Goal: Task Accomplishment & Management: Manage account settings

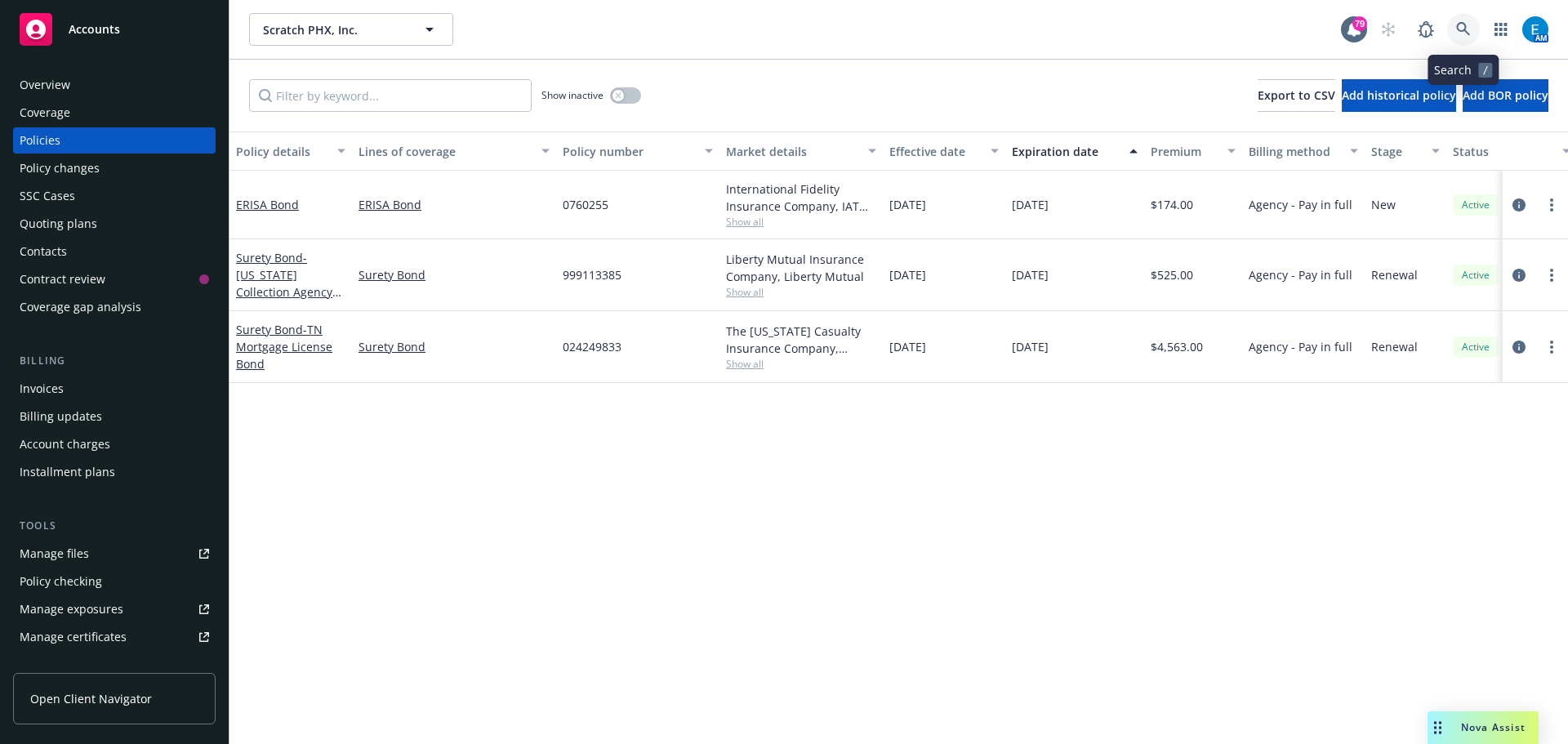
click at [1462, 31] on icon at bounding box center [1463, 29] width 14 height 13
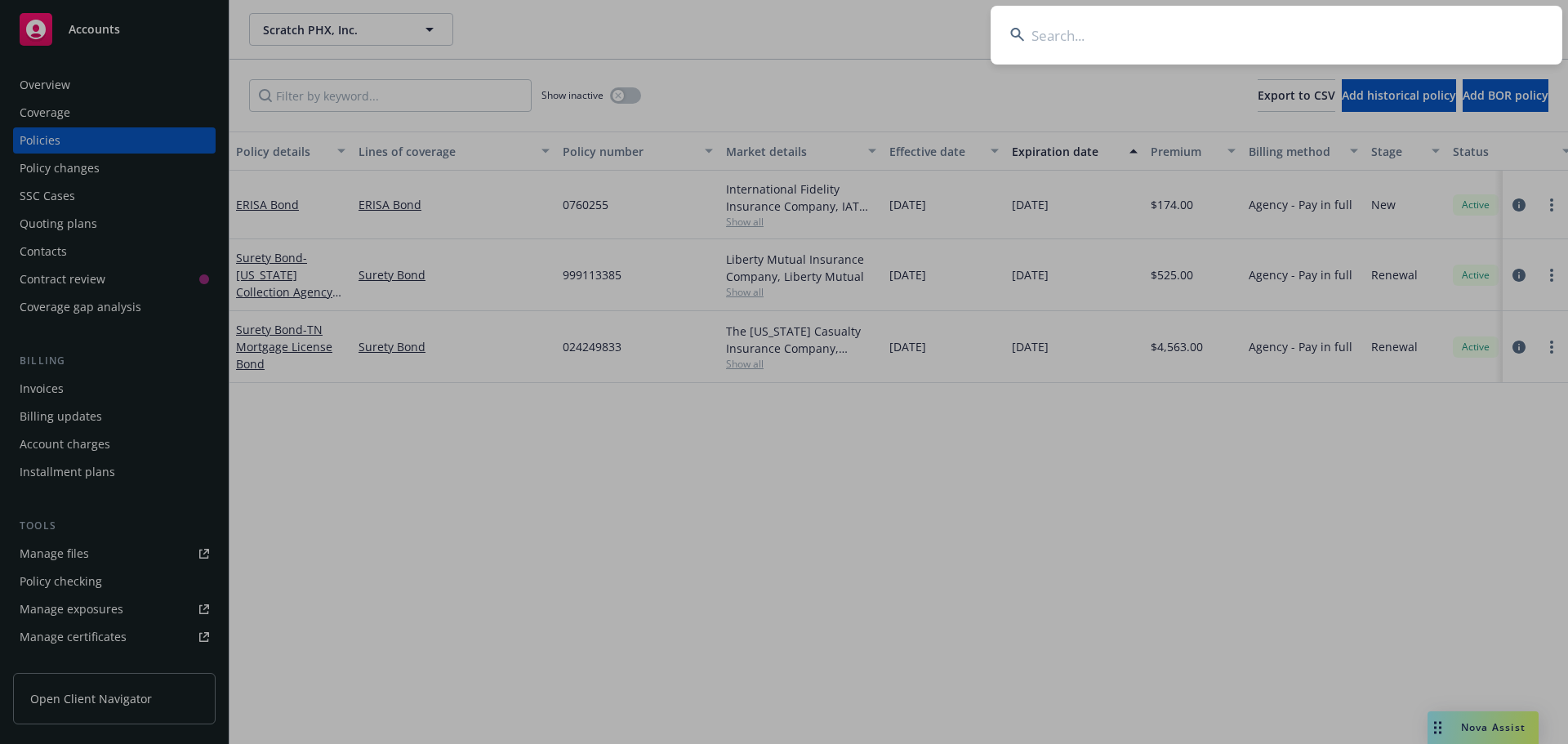
click at [1351, 47] on input at bounding box center [1276, 34] width 572 height 58
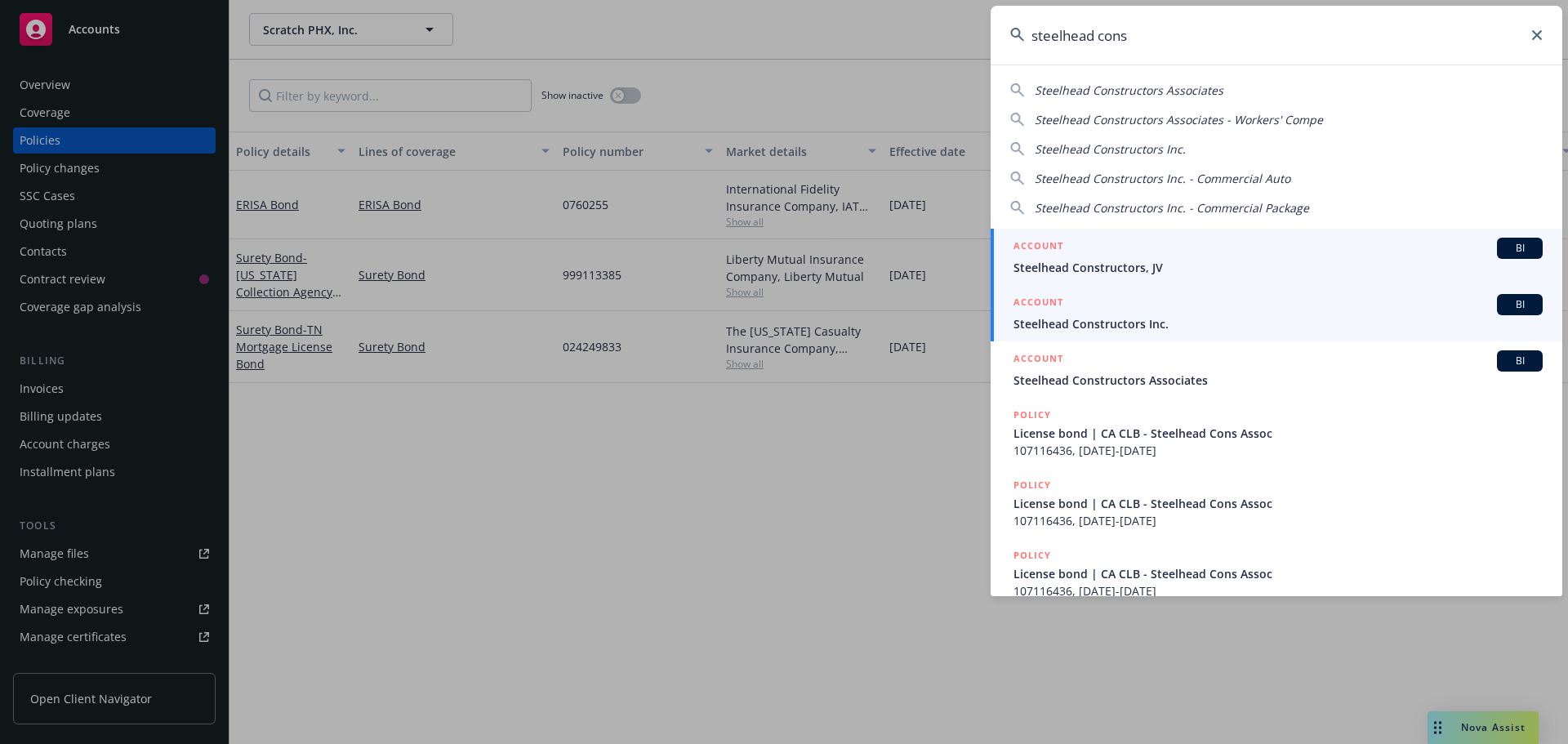
type input "steelhead cons"
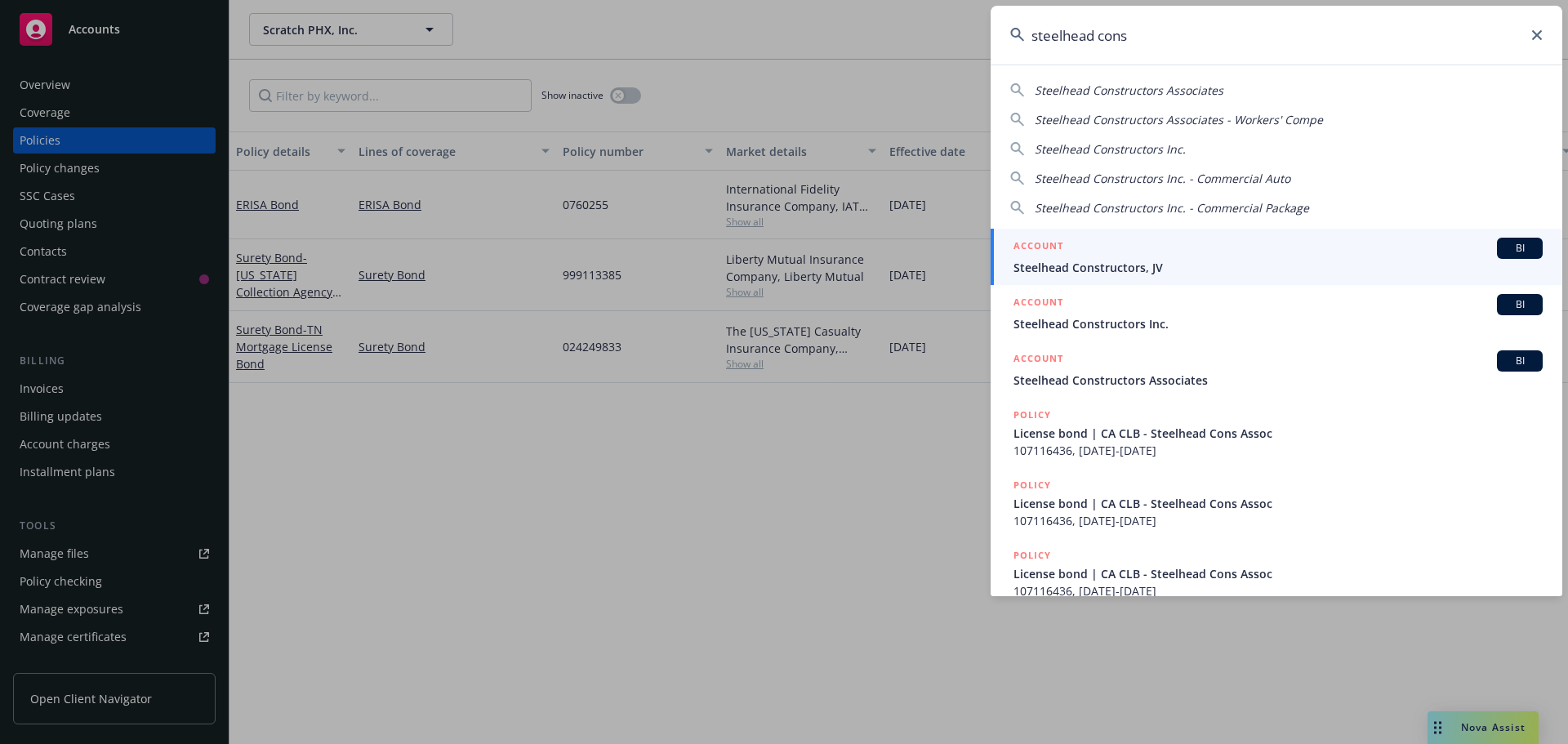
click at [1072, 267] on span "Steelhead Constructors, JV" at bounding box center [1278, 267] width 529 height 17
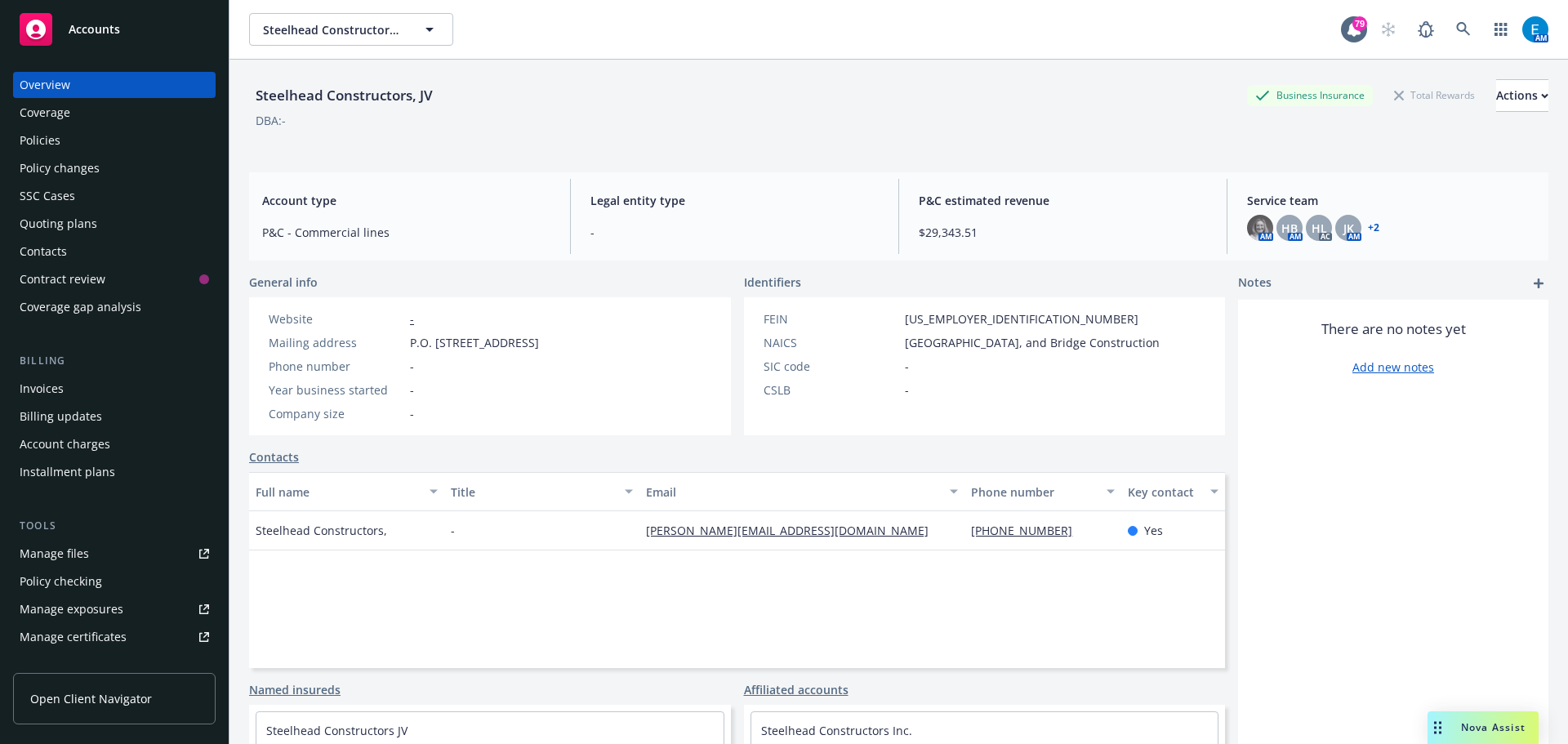
click at [47, 130] on div "Policies" at bounding box center [40, 140] width 41 height 26
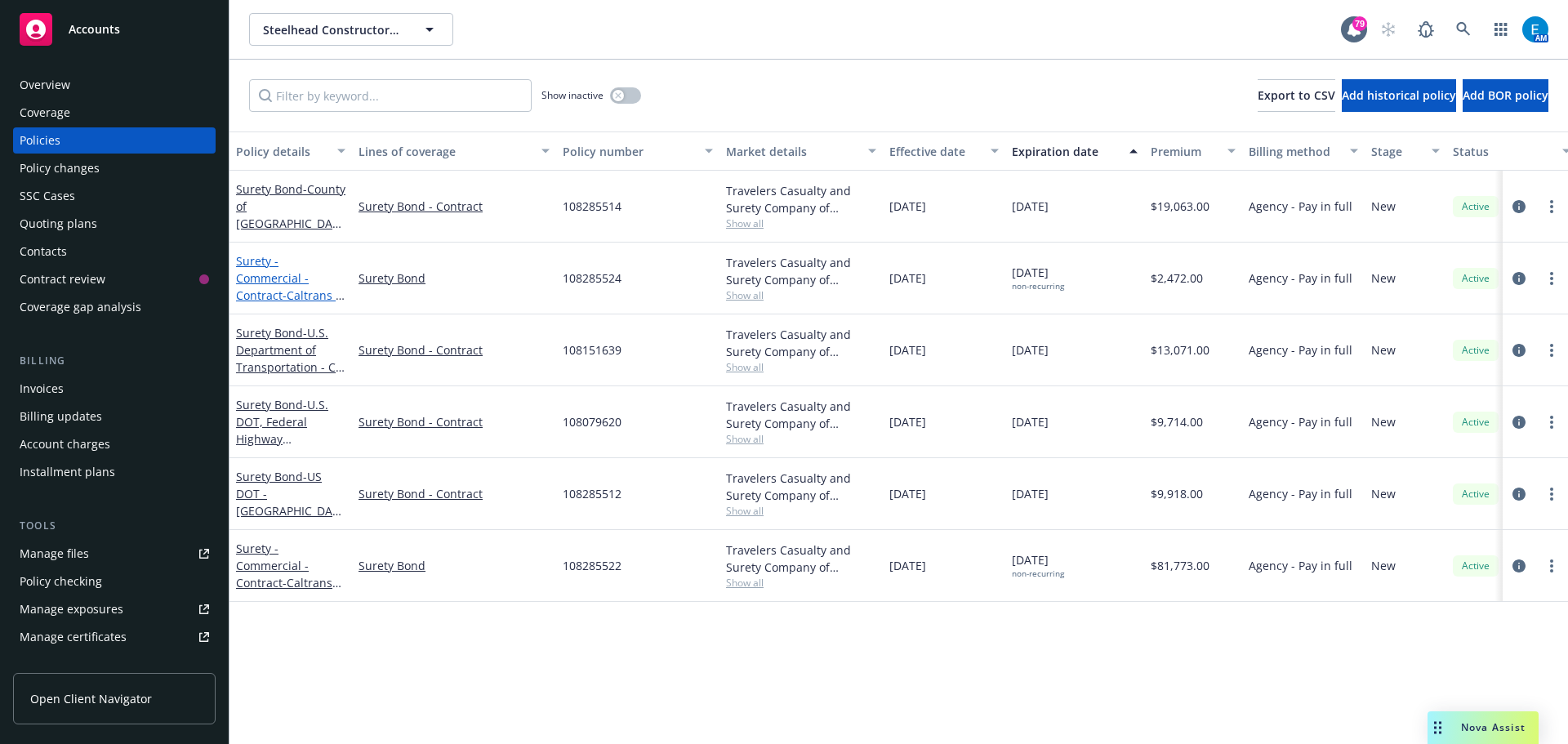
click at [287, 267] on link "Surety - Commercial - Contract - Caltrans - Contract #03-2N3304" at bounding box center [287, 294] width 104 height 84
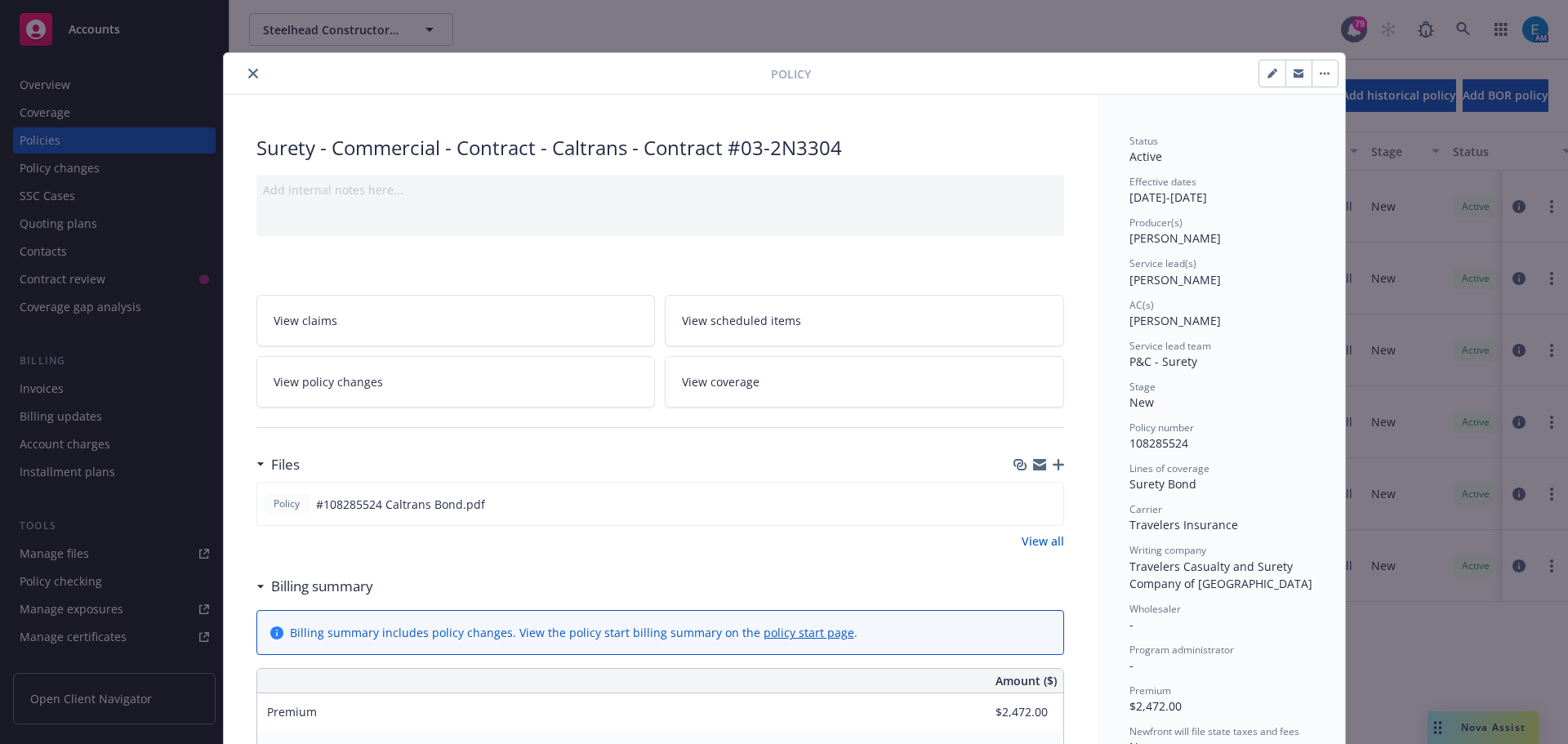
click at [1053, 462] on icon "button" at bounding box center [1059, 464] width 12 height 12
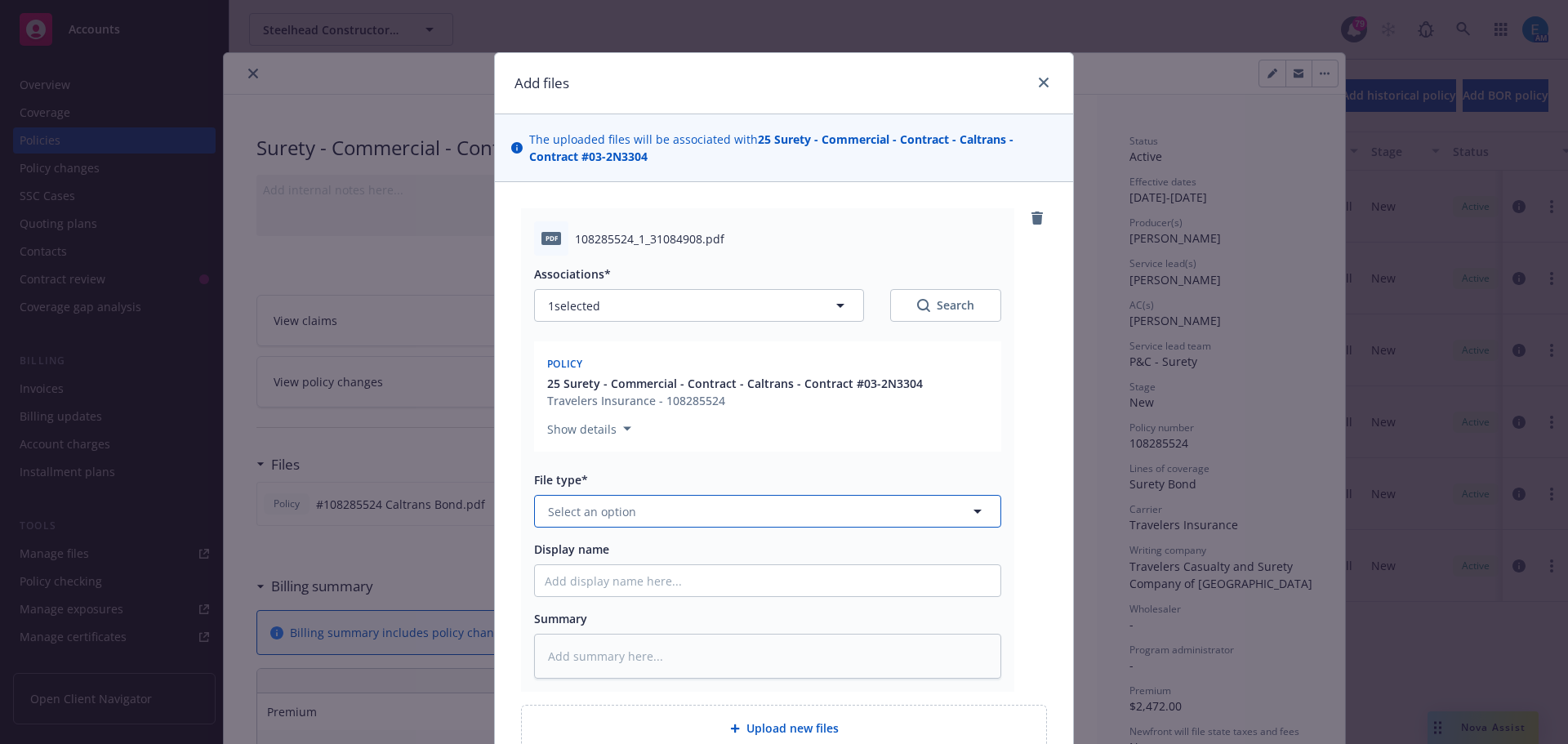
click at [671, 512] on button "Select an option" at bounding box center [768, 511] width 467 height 32
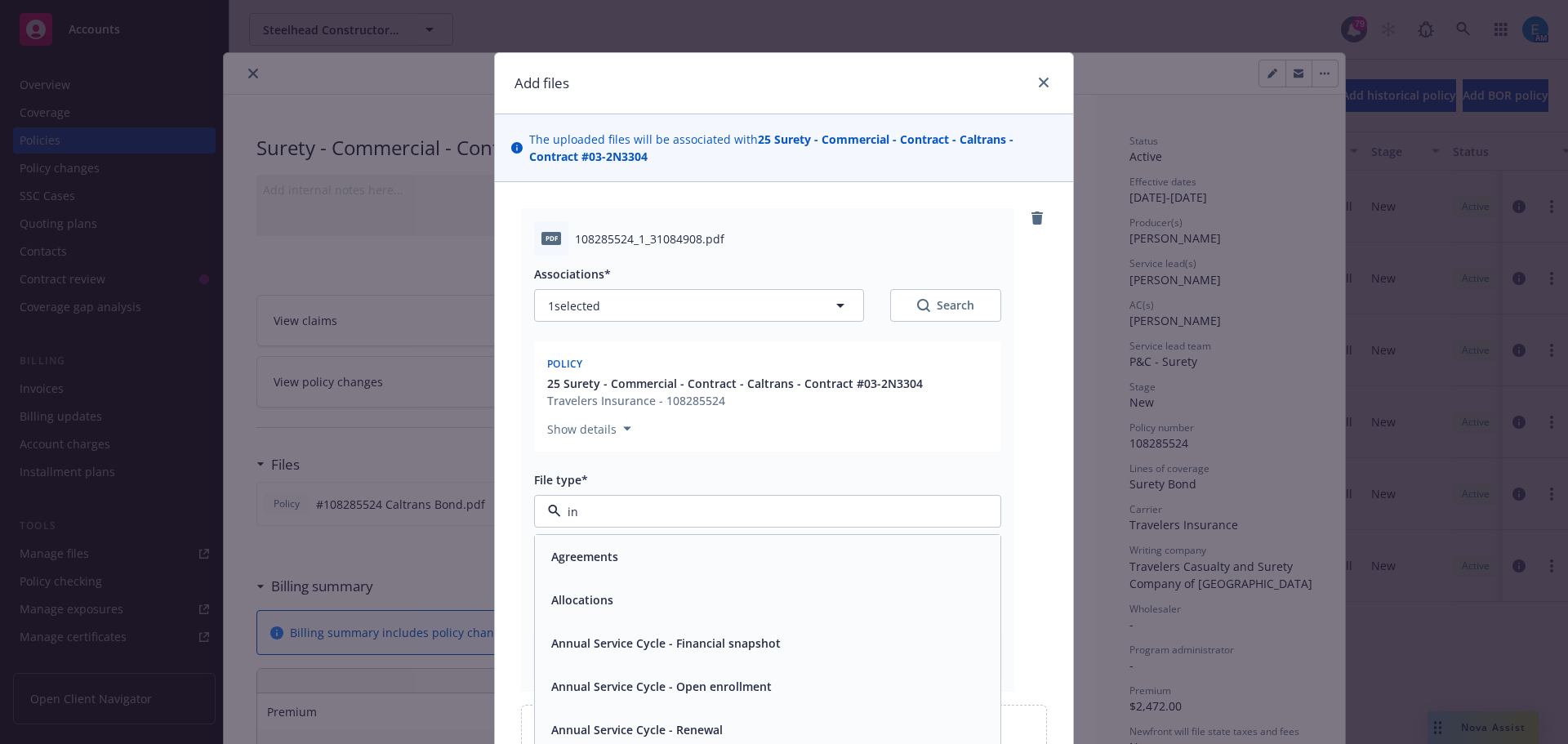
type input "inv"
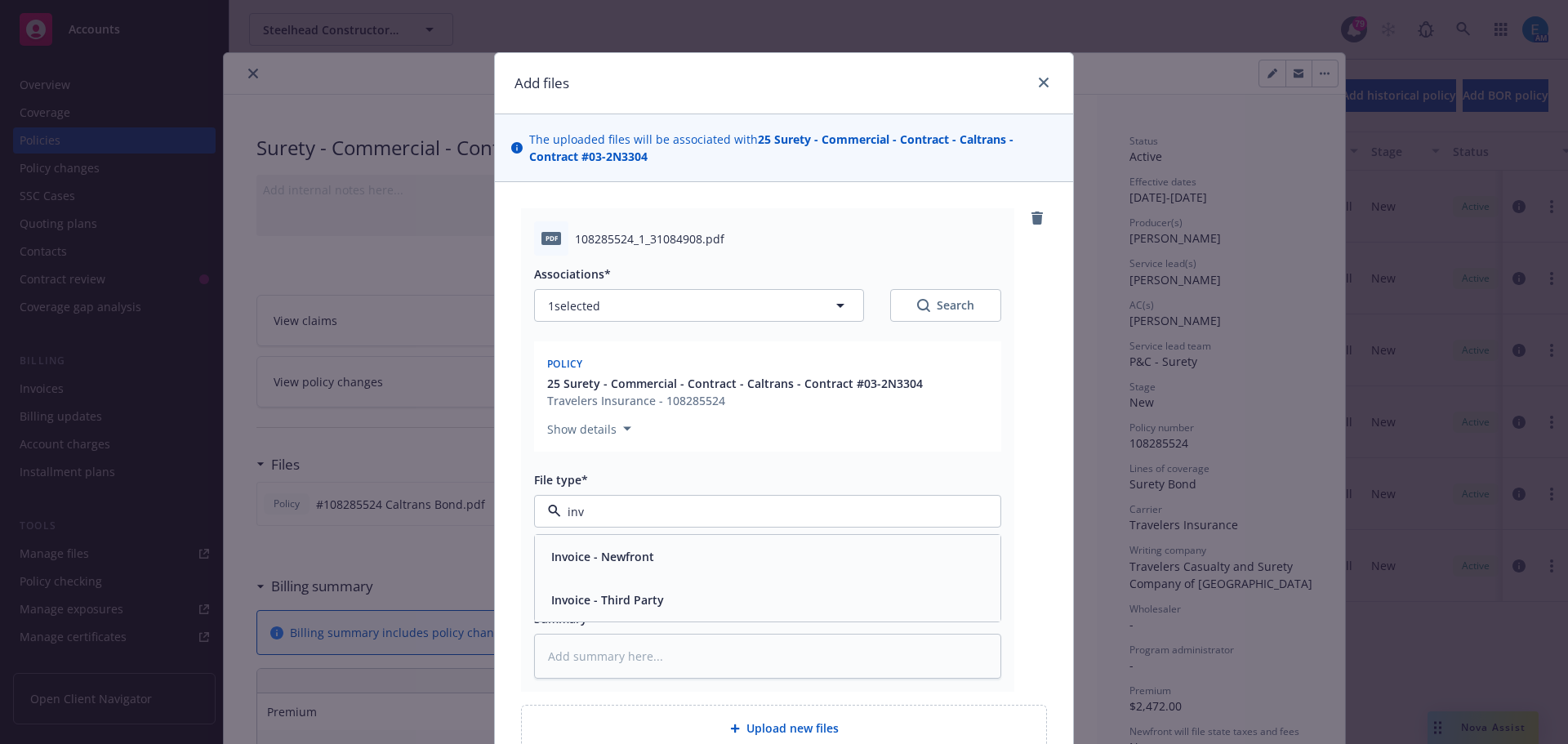
click at [648, 604] on span "Invoice - Third Party" at bounding box center [608, 599] width 113 height 17
drag, startPoint x: 634, startPoint y: 575, endPoint x: 746, endPoint y: 605, distance: 115.9
click at [634, 574] on input "Display name" at bounding box center [767, 580] width 465 height 31
type textarea "x"
type input "#"
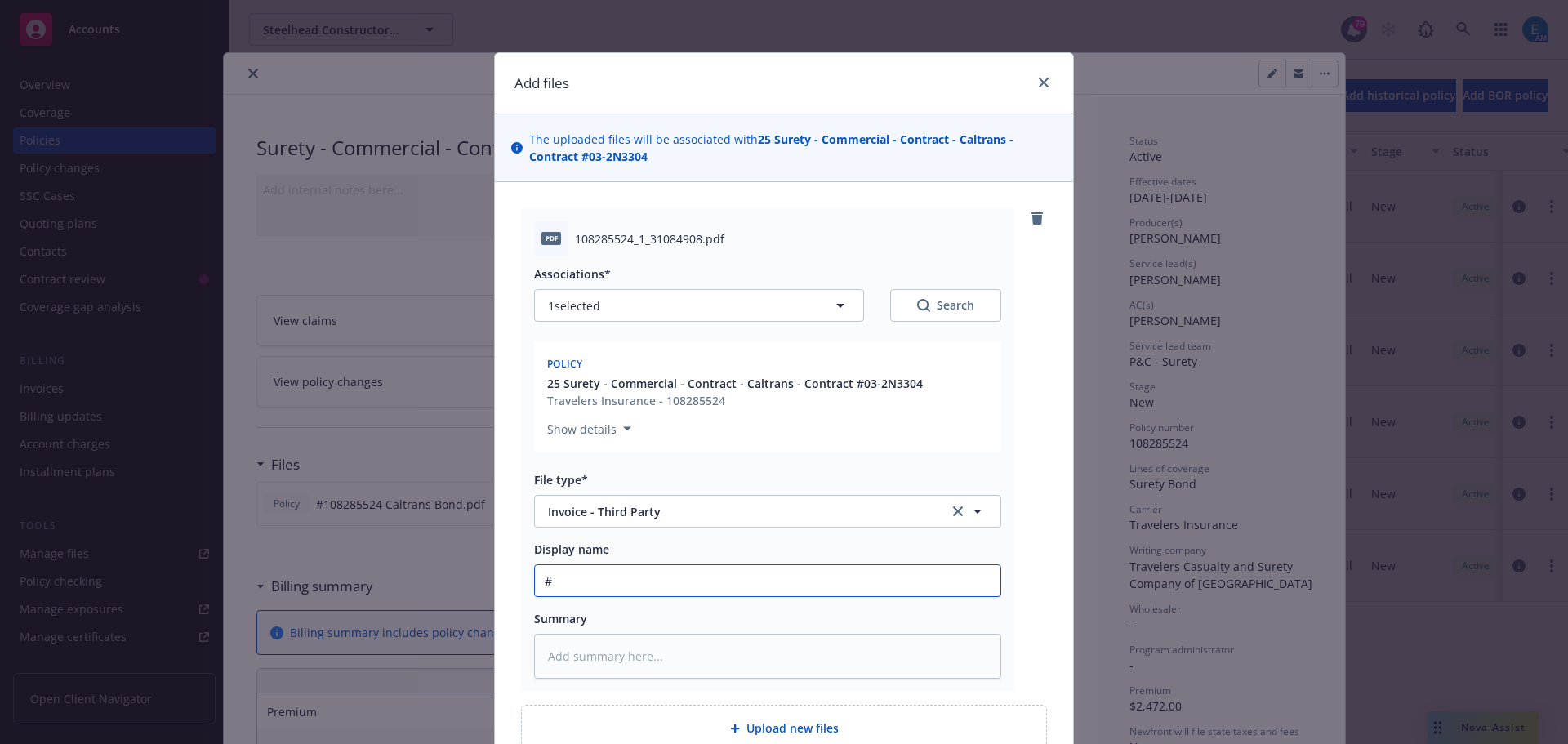
type textarea "x"
type input "#1"
type textarea "x"
type input "#10"
type textarea "x"
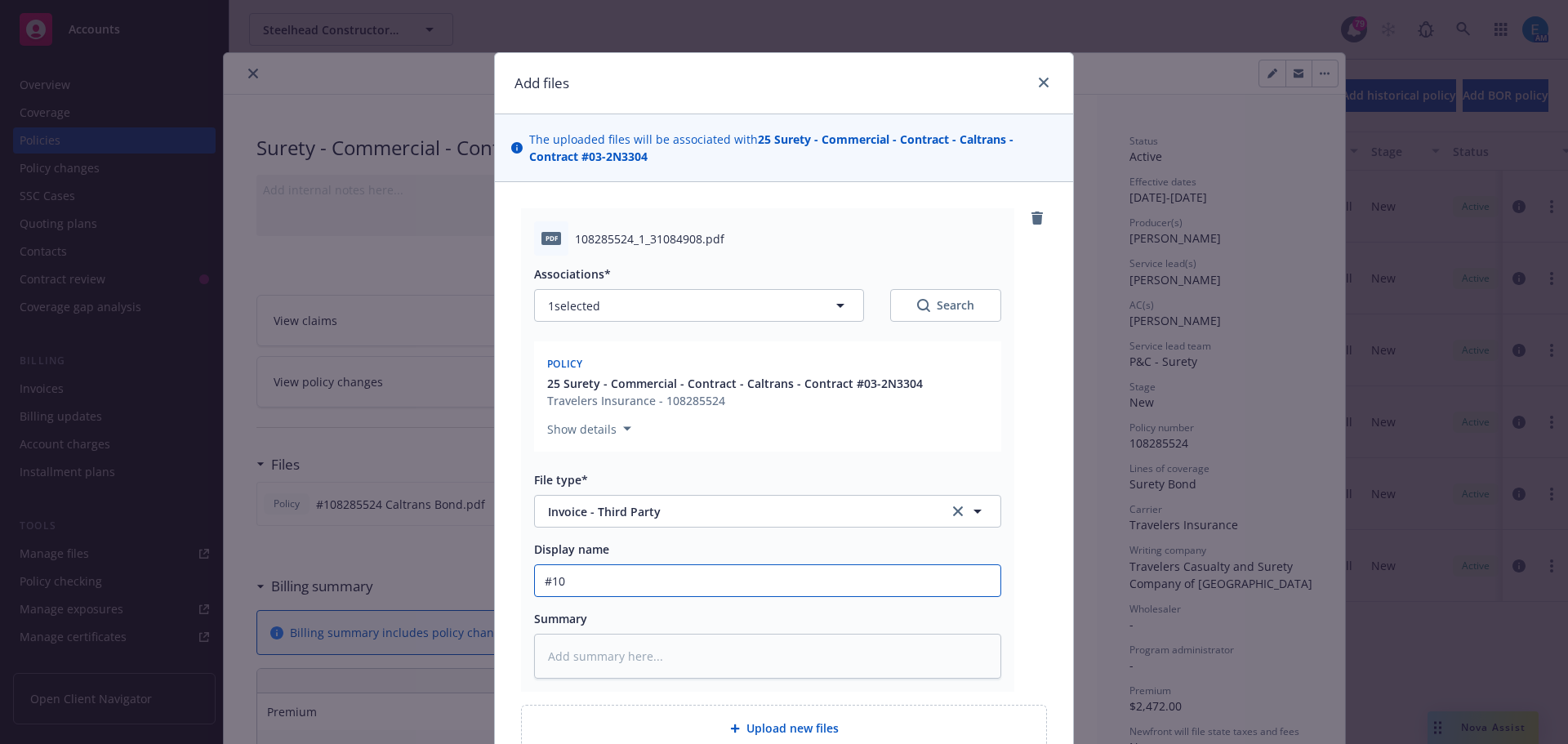
type input "#108"
type textarea "x"
type input "#1082"
type textarea "x"
type input "#10828"
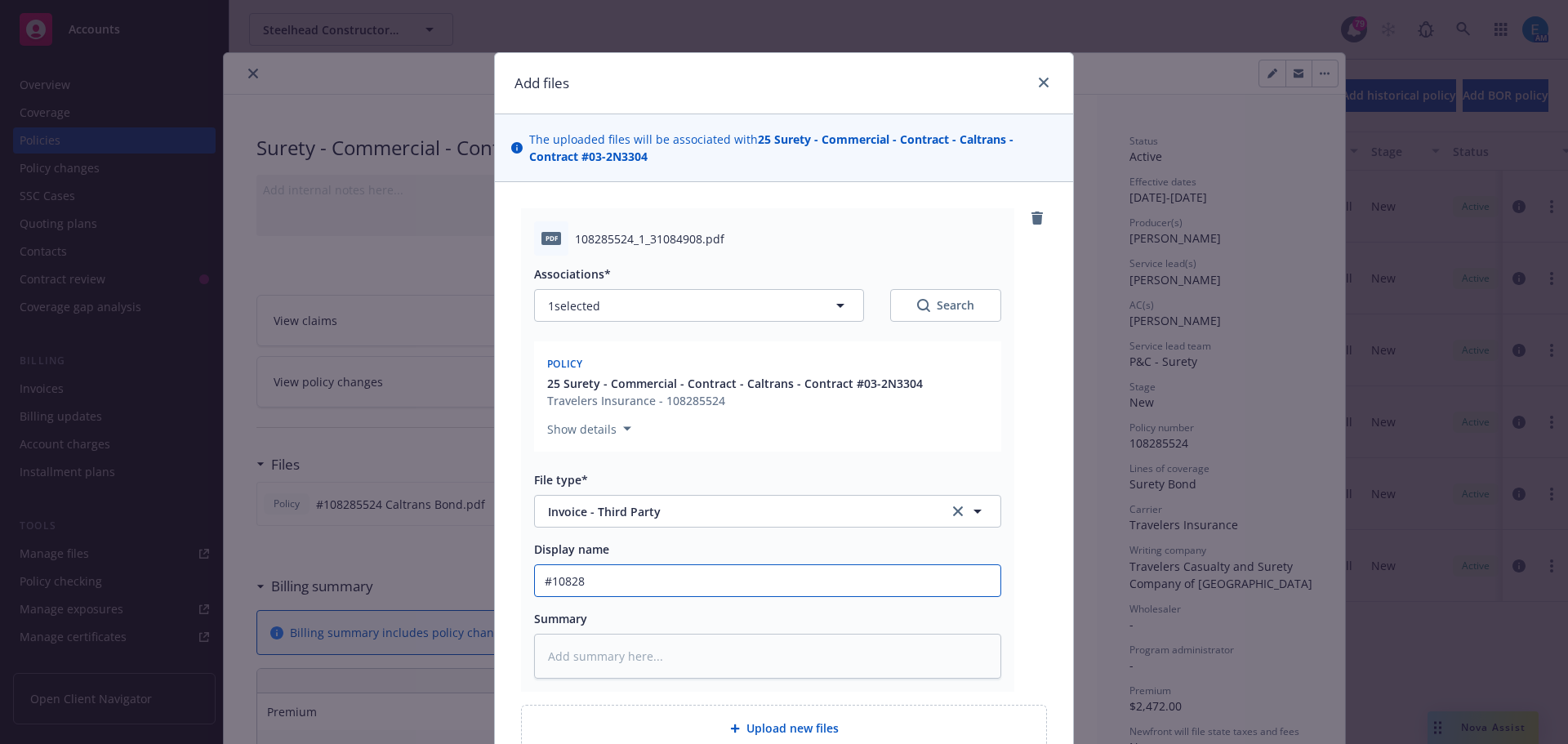
type textarea "x"
type input "#108285"
type textarea "x"
type input "#1082855"
type textarea "x"
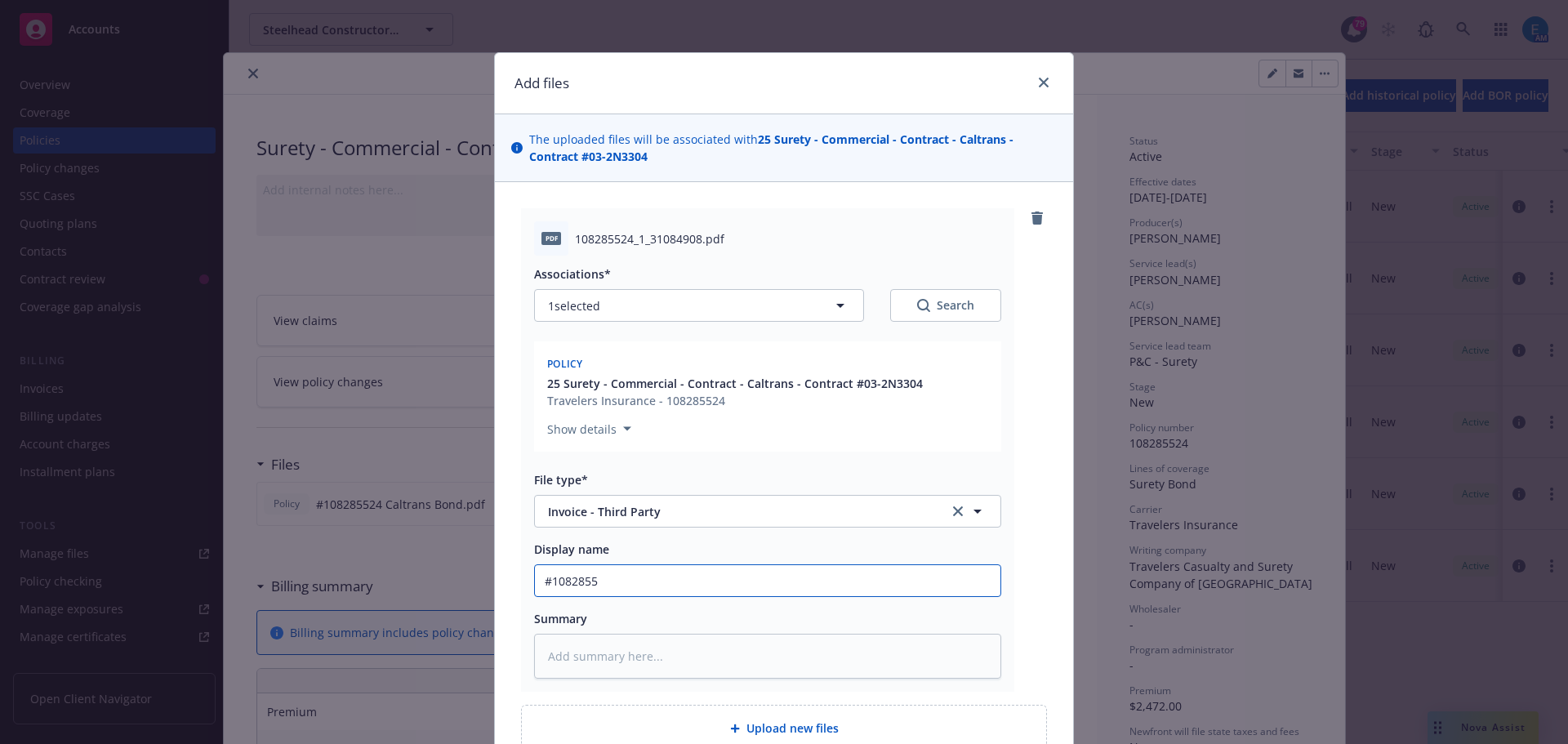
type input "#10828552"
type textarea "x"
type input "#108285524"
type textarea "x"
type input "#108285524"
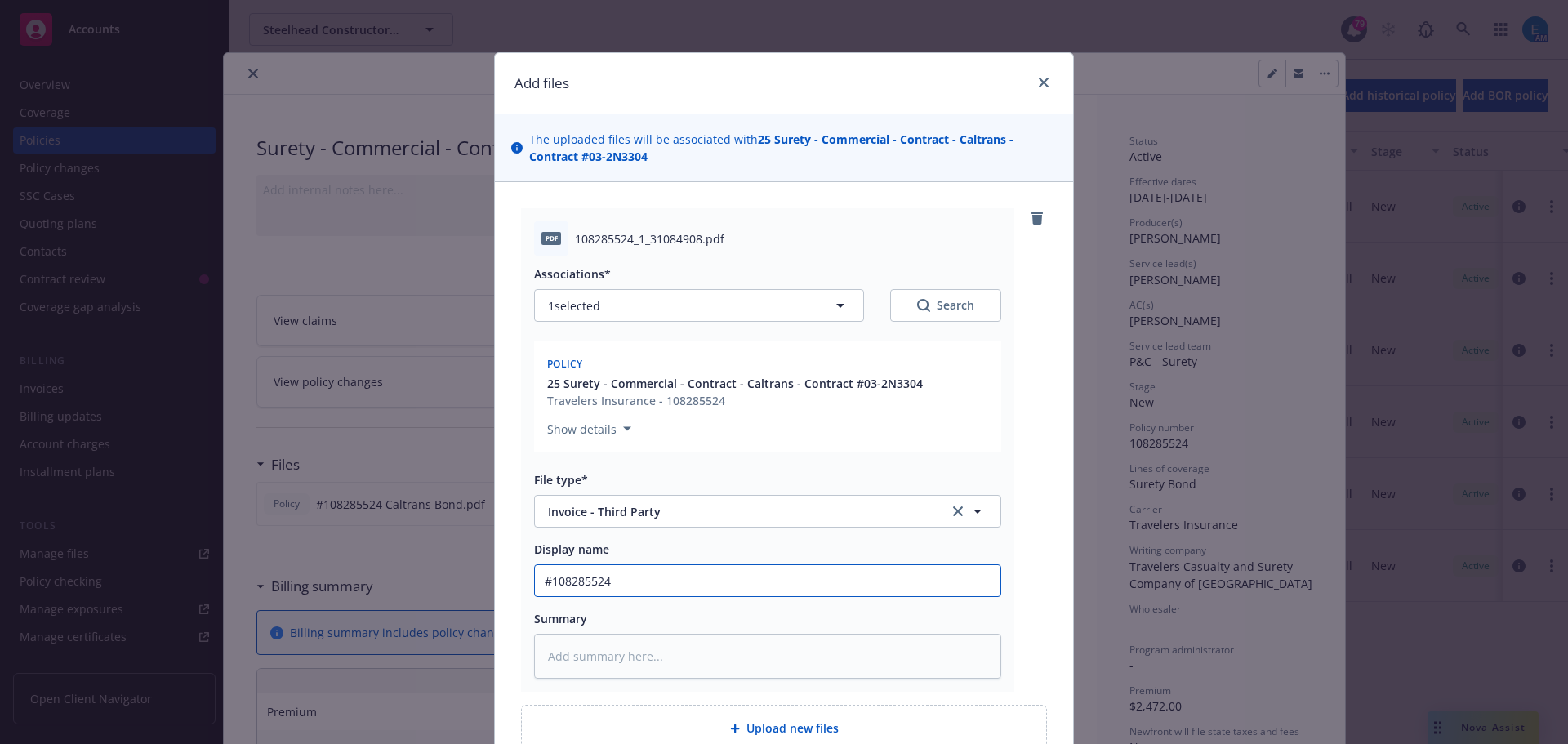
type textarea "x"
type input "#108285524 -"
type textarea "x"
type input "#108285524 -"
type textarea "x"
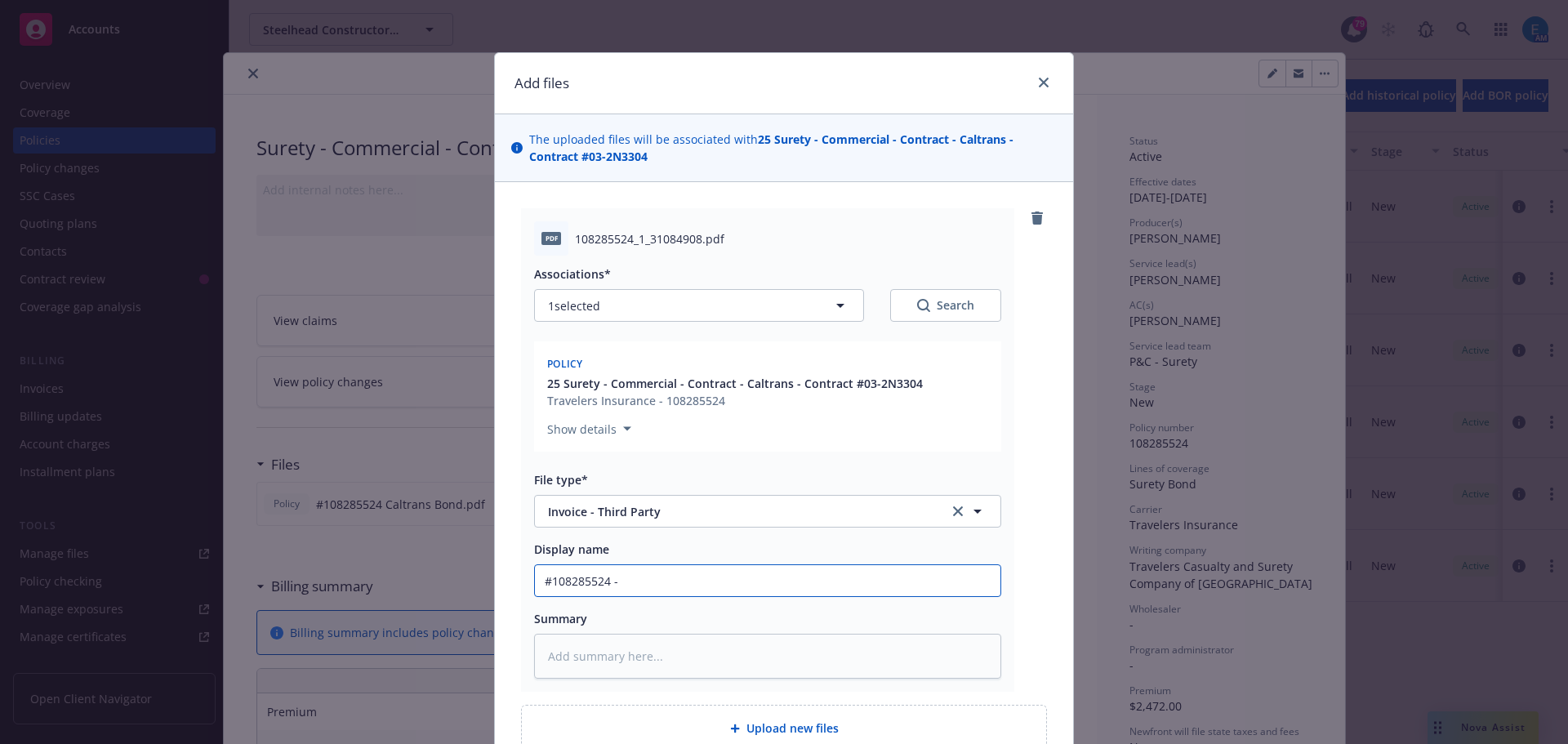
type input "#108285524 - T"
type textarea "x"
type input "#108285524 - Tr"
type textarea "x"
type input "#108285524 - Tra"
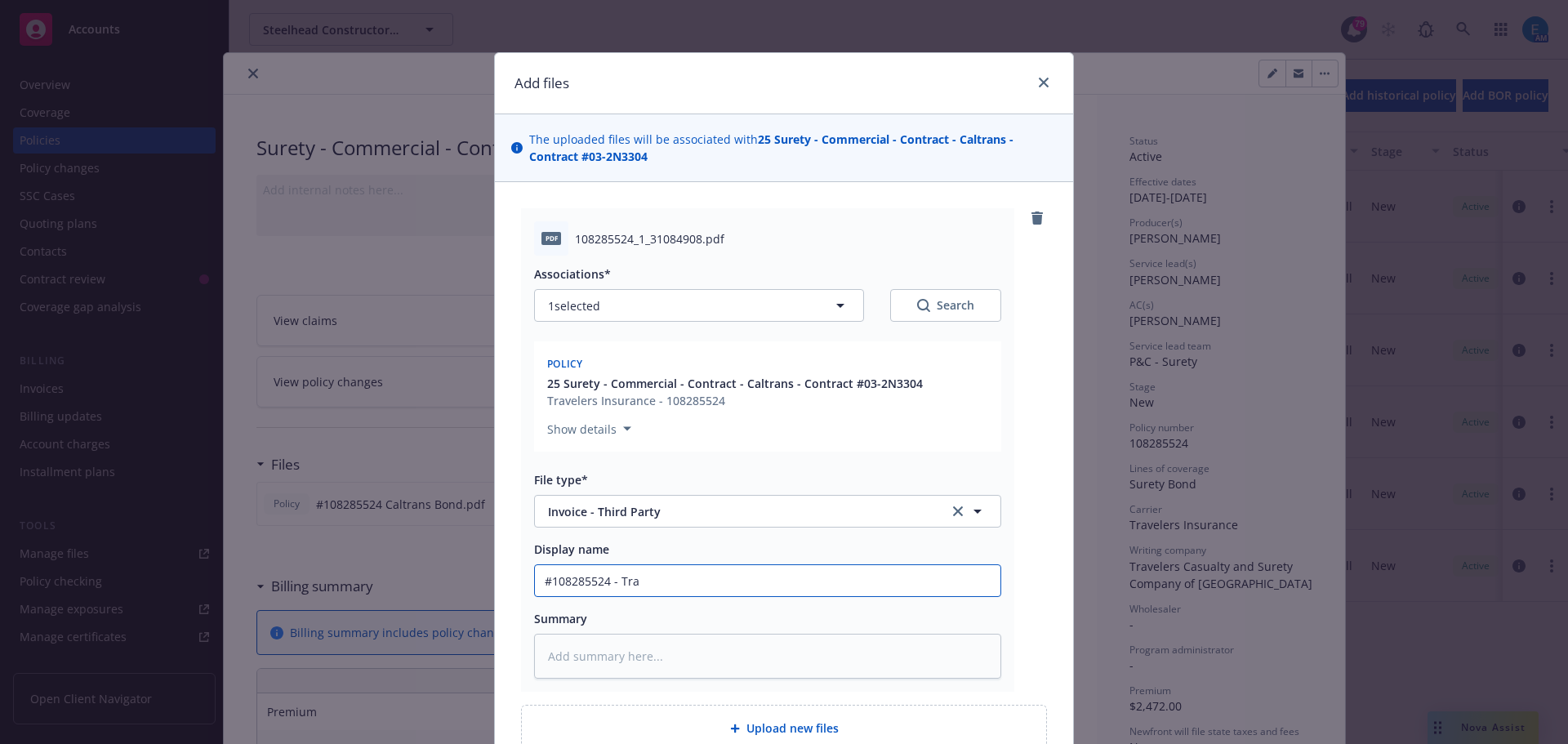
type textarea "x"
type input "#108285524 - Trav"
type textarea "x"
type input "#108285524 - Trave"
type textarea "x"
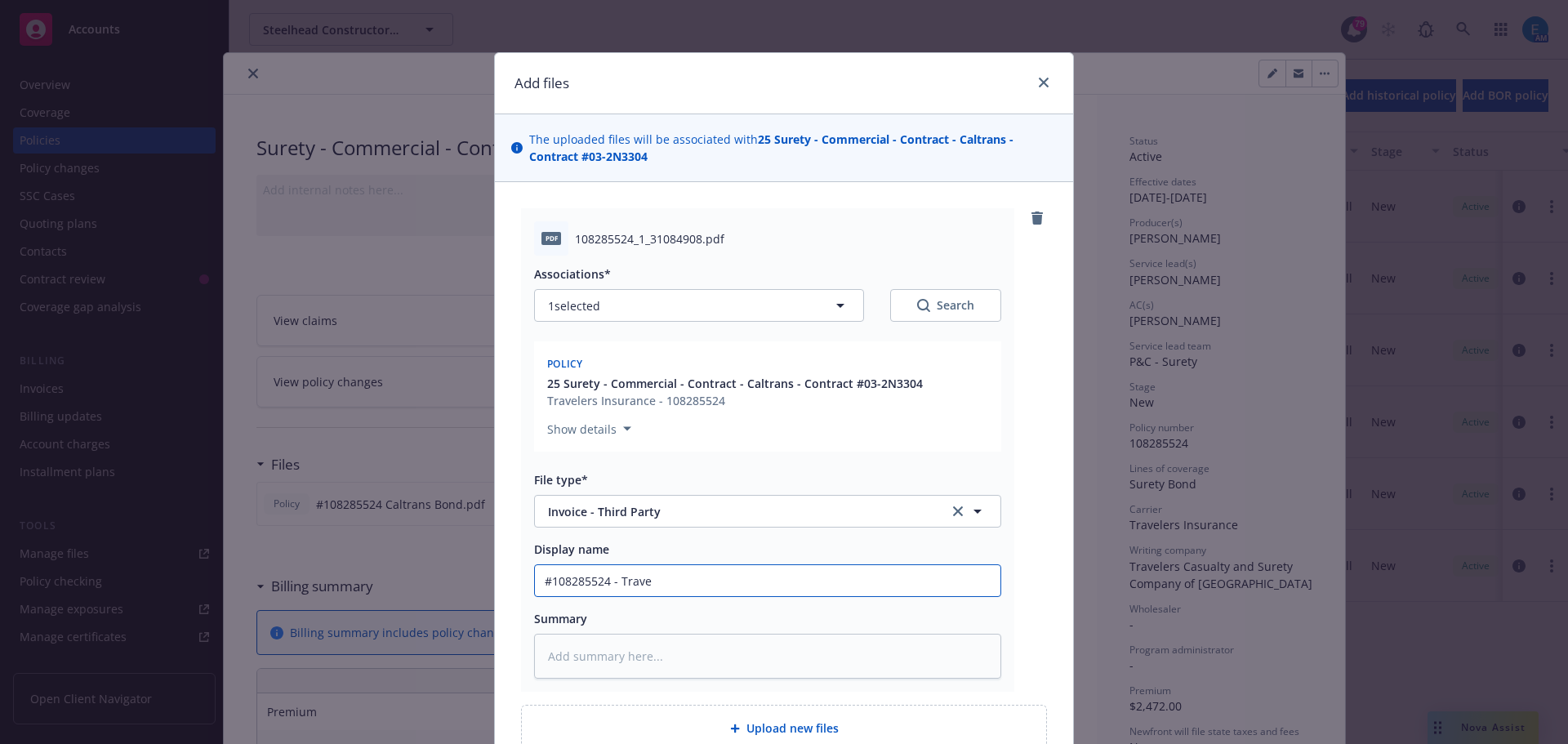
type input "#108285524 - Travel"
type textarea "x"
type input "#108285524 - Travele"
type textarea "x"
type input "#108285524 - Traveler"
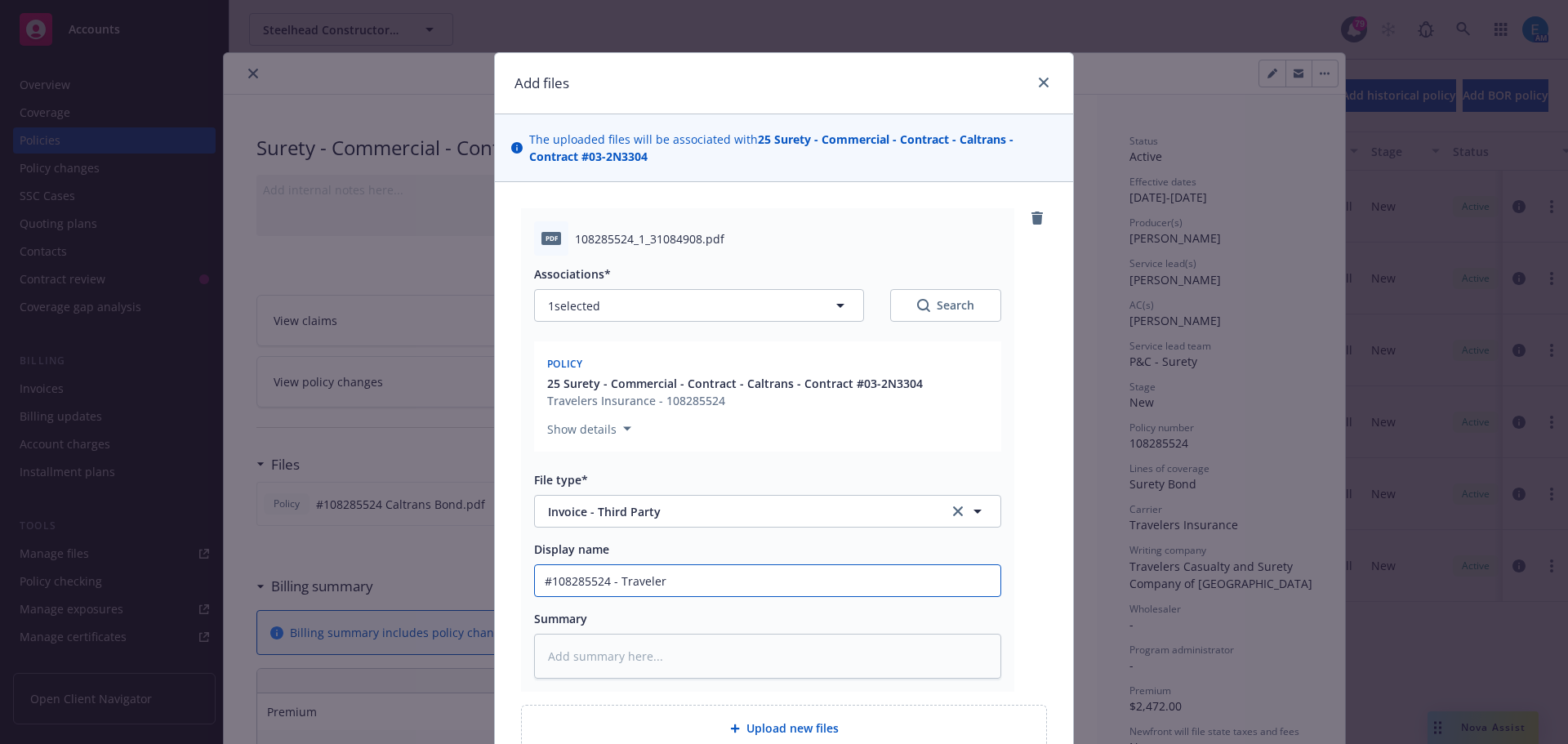
type textarea "x"
type input "#108285524 - Travelers"
type textarea "x"
type input "#108285524 - Travelers"
type textarea "x"
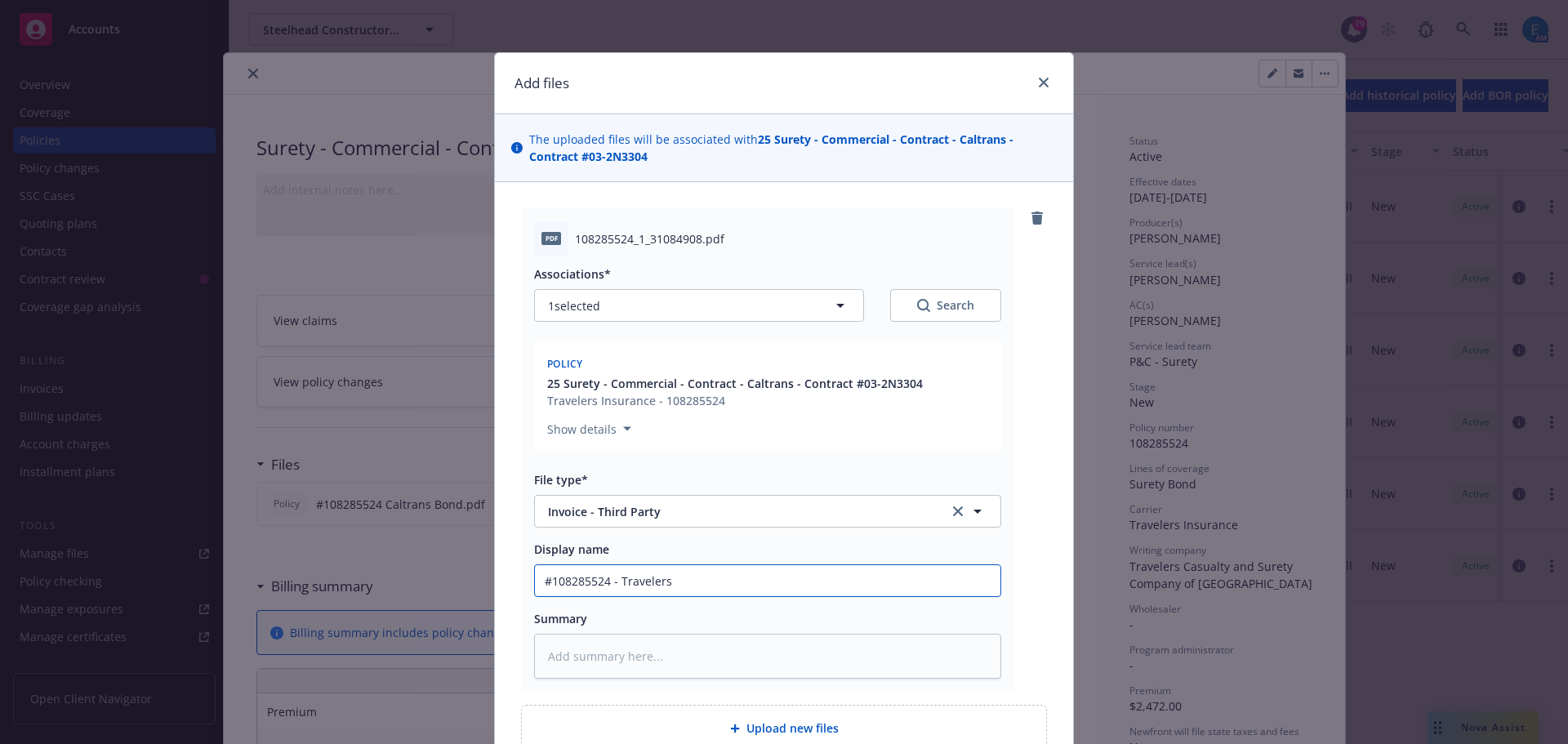
type input "#108285524 - Travelers I"
type textarea "x"
type input "#108285524 - Travelers In"
type textarea "x"
type input "#108285524 - Travelers Inv"
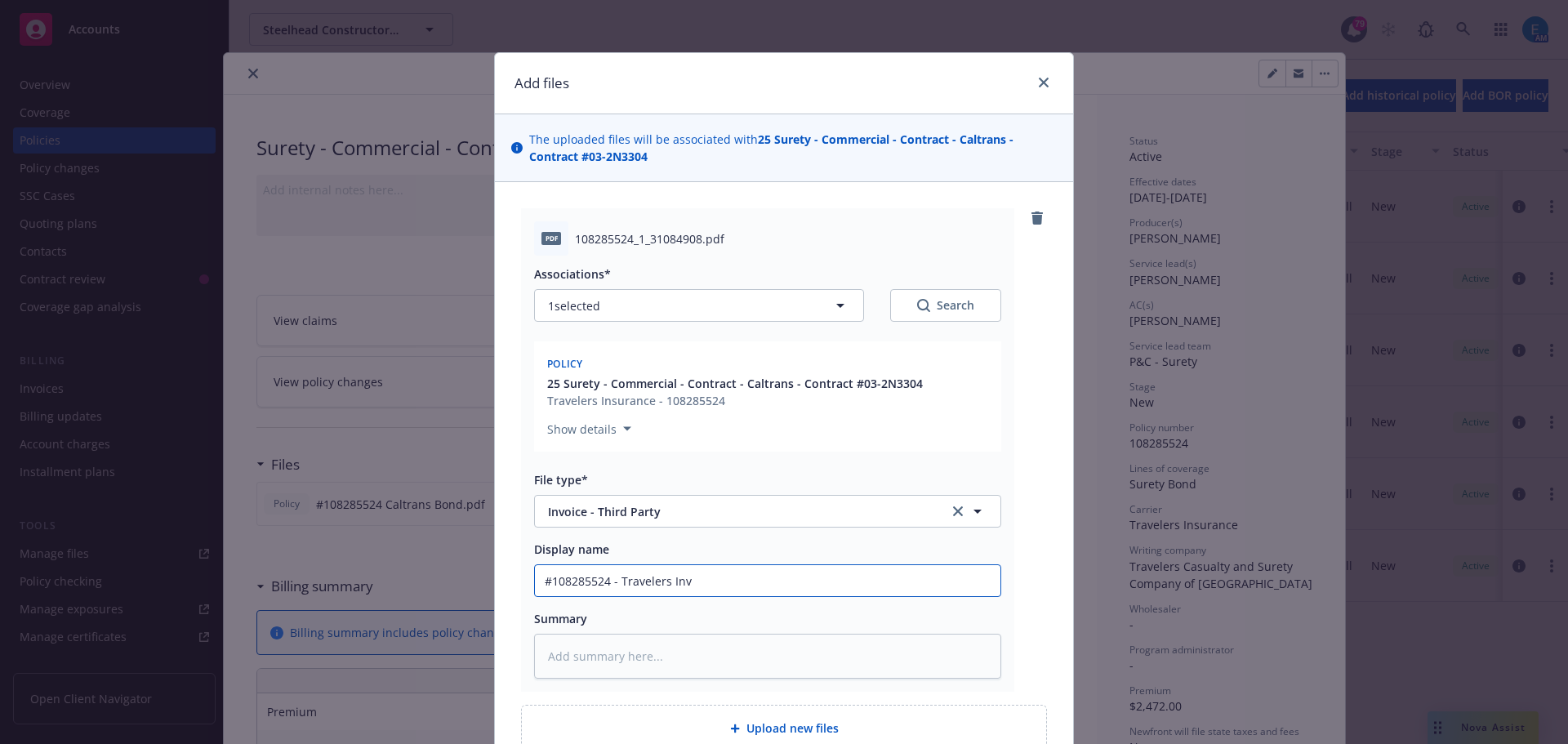
type textarea "x"
type input "#108285524 - Travelers Invo"
type textarea "x"
type input "#108285524 - Travelers Invoi"
type textarea "x"
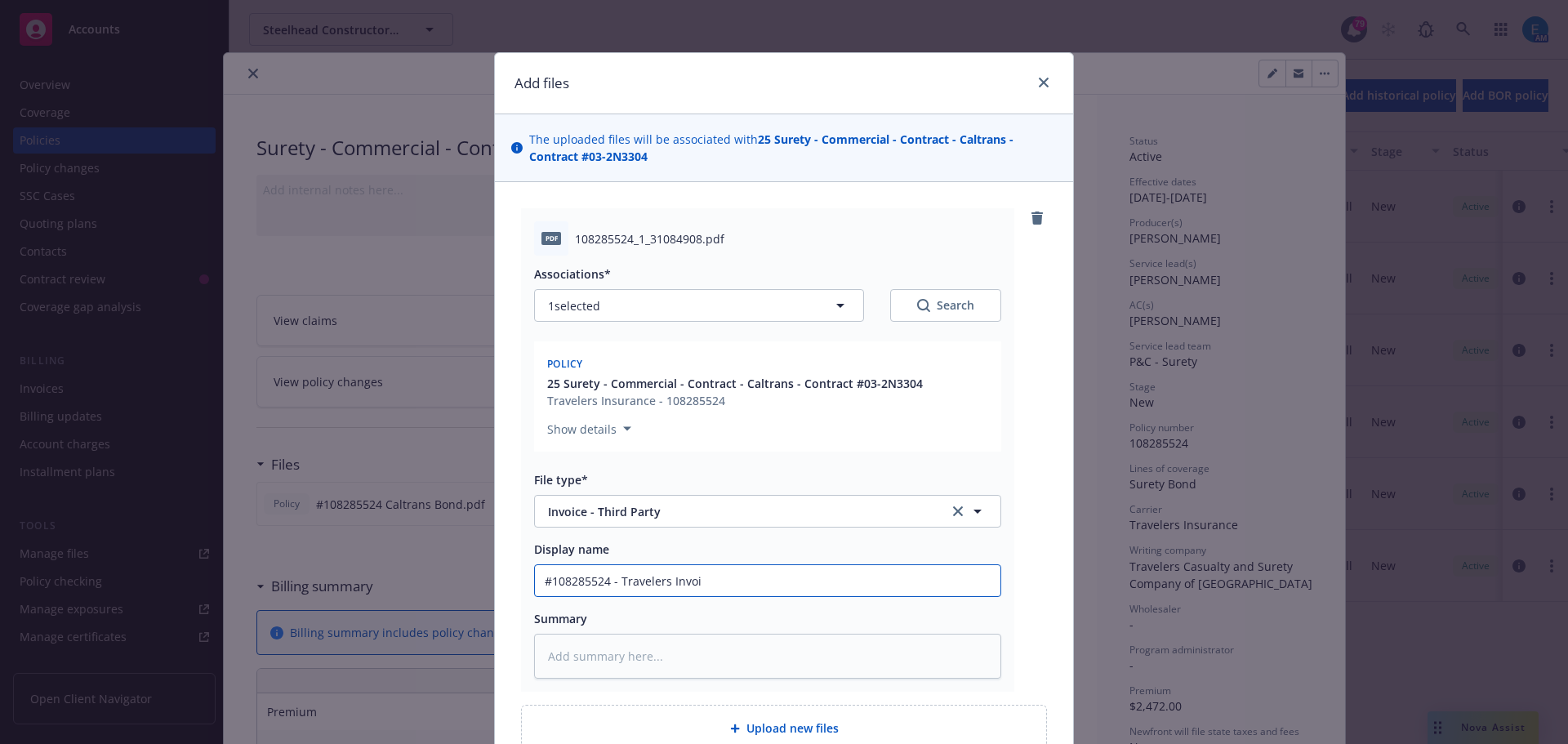
type input "#108285524 - Travelers Invoic"
type textarea "x"
drag, startPoint x: 712, startPoint y: 585, endPoint x: 533, endPoint y: 520, distance: 190.4
click at [470, 566] on div "Add files The uploaded files will be associated with 25 Surety - Commercial - C…" at bounding box center [784, 372] width 1568 height 744
type input "#108285524 - Travelers Invoice"
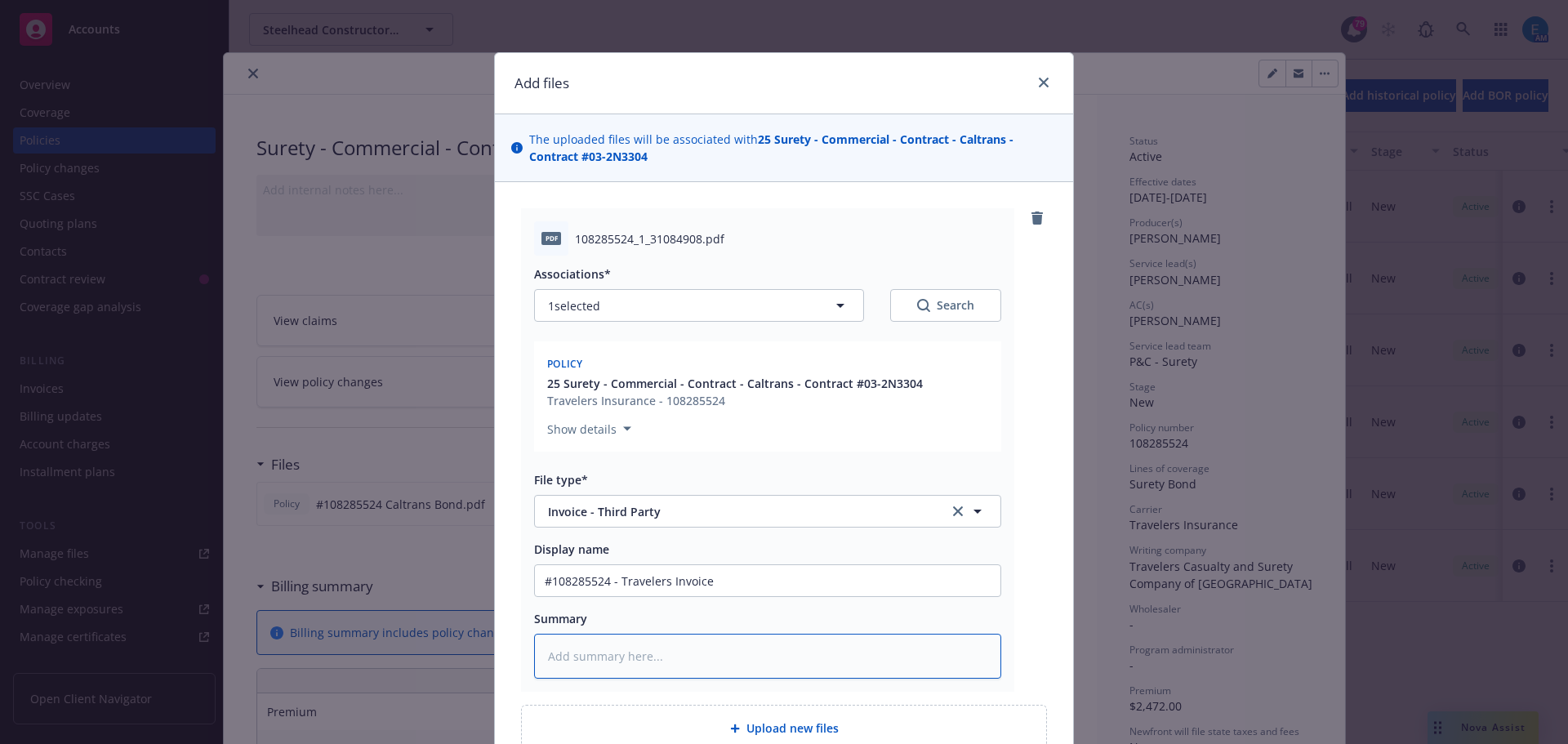
click at [708, 661] on textarea at bounding box center [768, 656] width 467 height 45
paste textarea "#108285524 - Travelers Invoice"
type textarea "x"
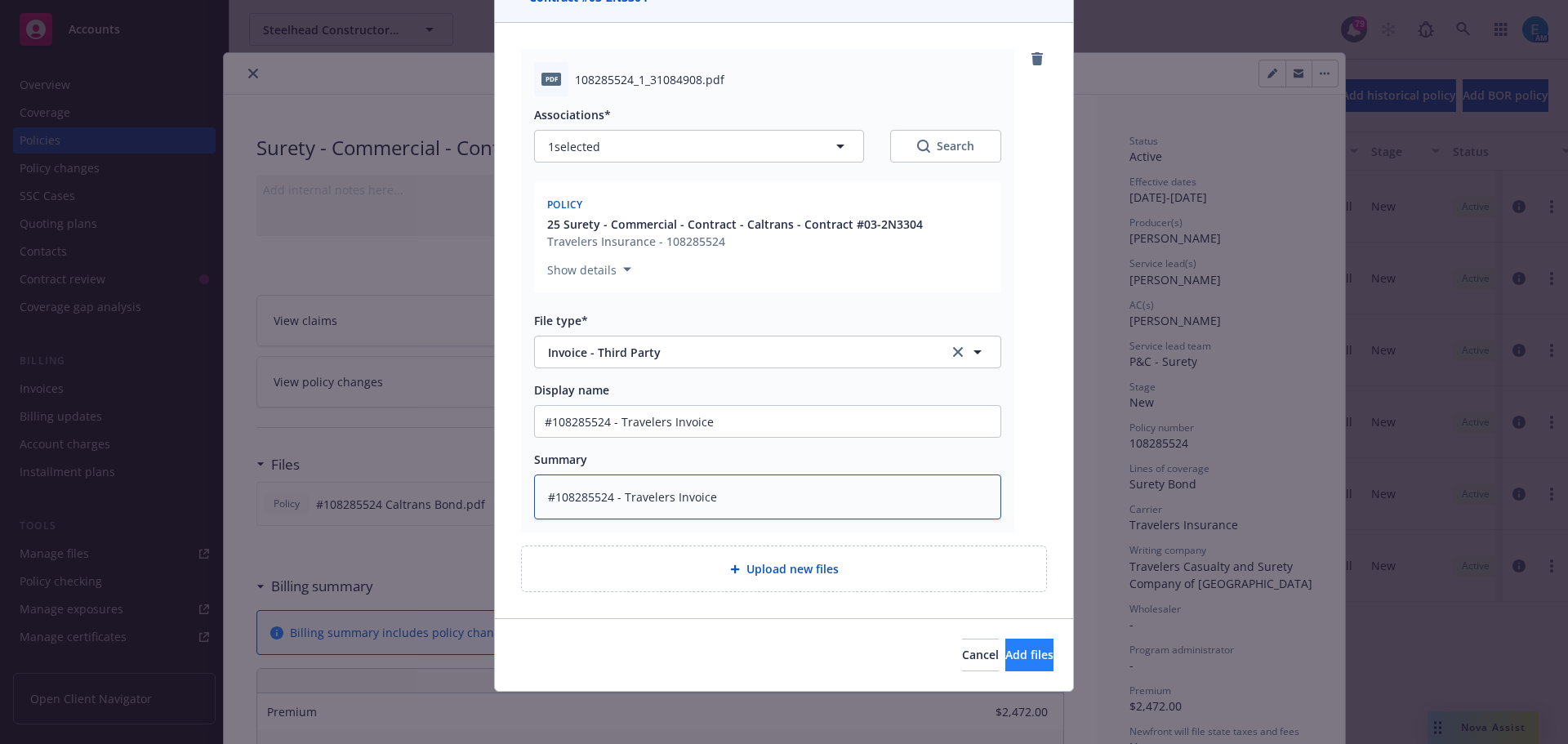
type textarea "#108285524 - Travelers Invoice"
click at [1011, 656] on span "Add files" at bounding box center [1030, 654] width 49 height 15
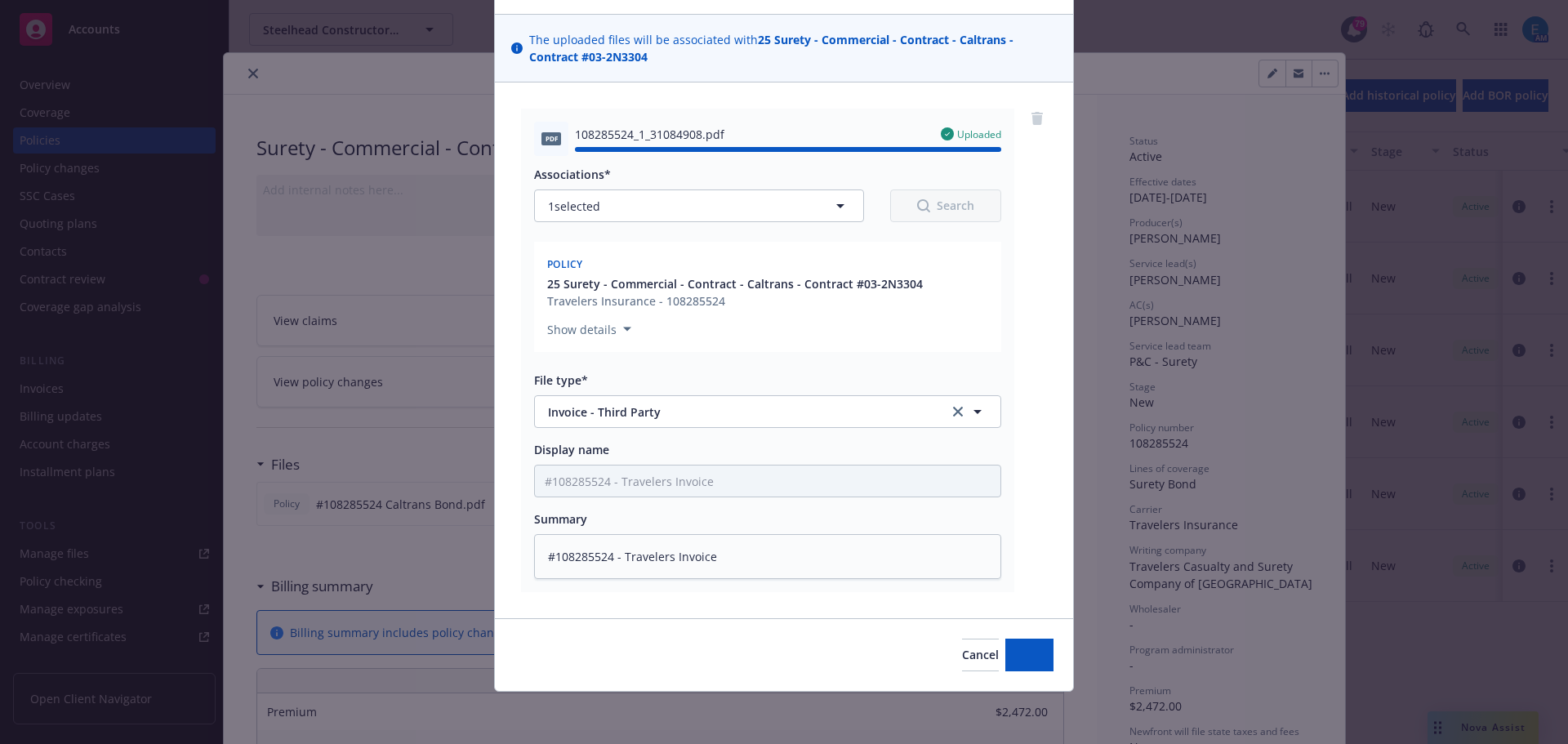
type textarea "x"
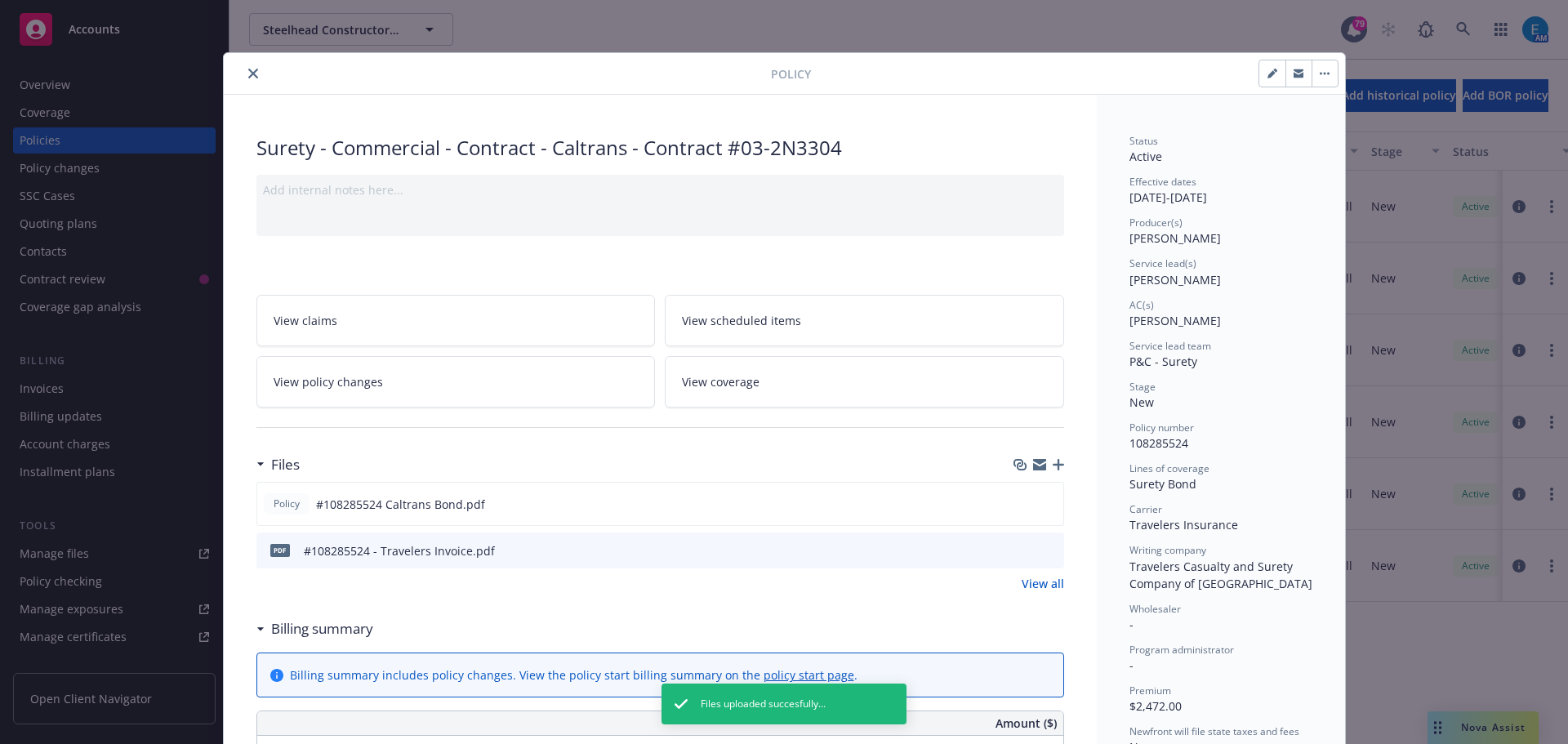
click at [248, 67] on button "close" at bounding box center [253, 74] width 20 height 20
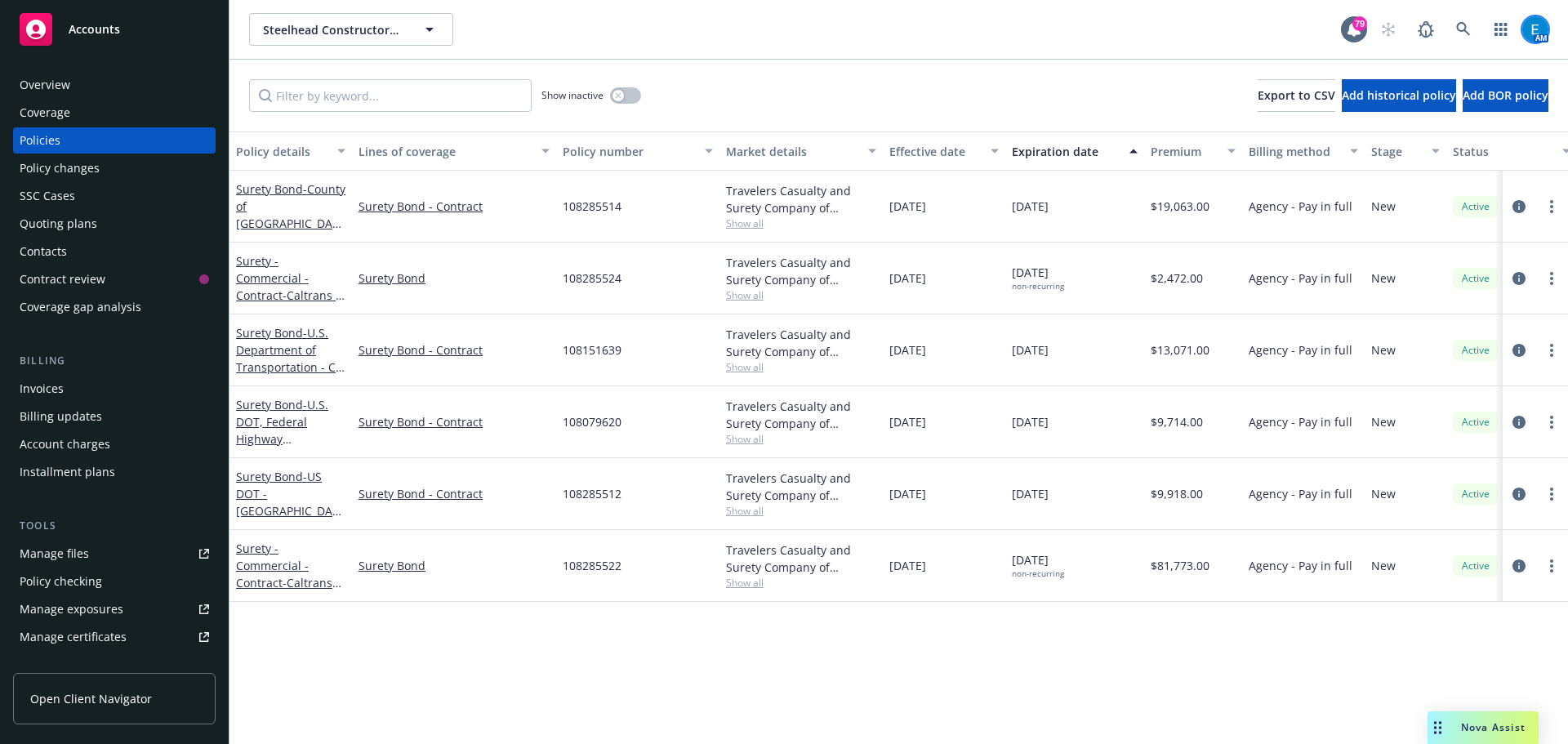
click at [1531, 23] on img at bounding box center [1536, 29] width 26 height 26
click at [1427, 72] on link "Log out" at bounding box center [1467, 74] width 164 height 32
